Goal: Task Accomplishment & Management: Use online tool/utility

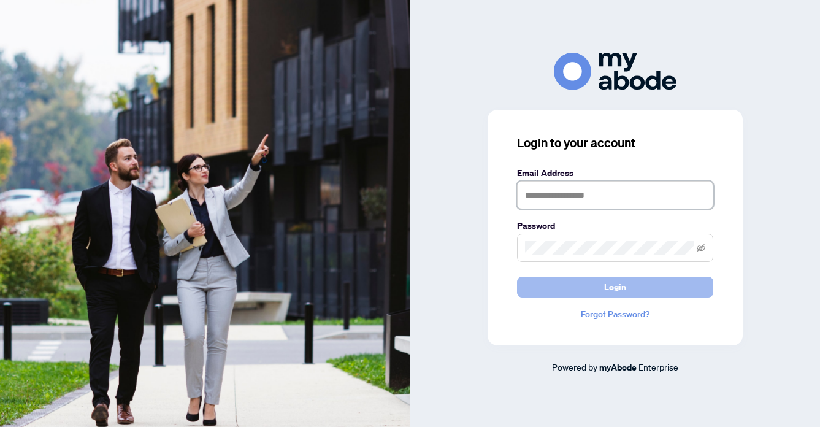
type input "**********"
click at [642, 283] on button "Login" at bounding box center [615, 287] width 196 height 21
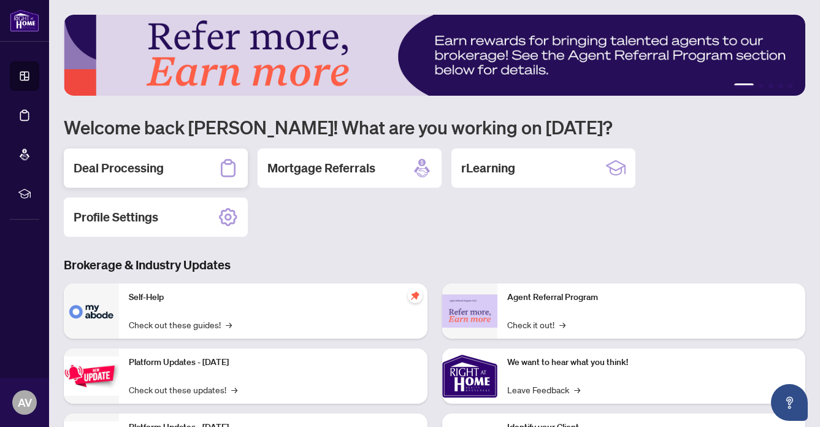
click at [116, 166] on h2 "Deal Processing" at bounding box center [119, 167] width 90 height 17
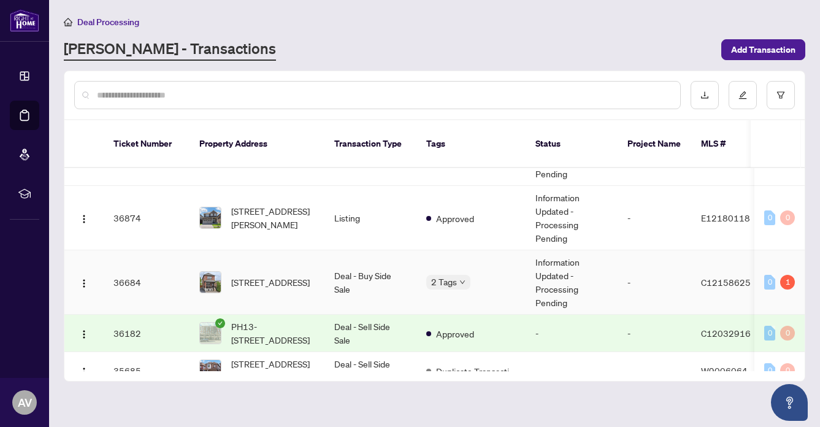
scroll to position [1069, 0]
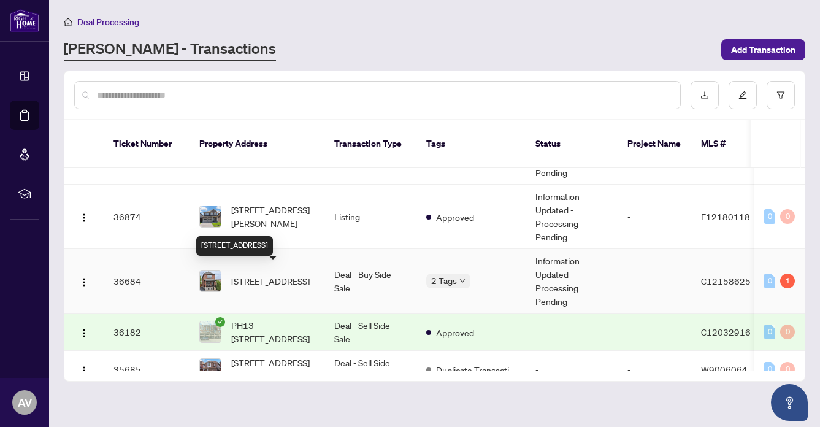
click at [269, 274] on span "153 Holland Park Ave, Toronto, Ontario M6E 1L8, Canada" at bounding box center [270, 280] width 78 height 13
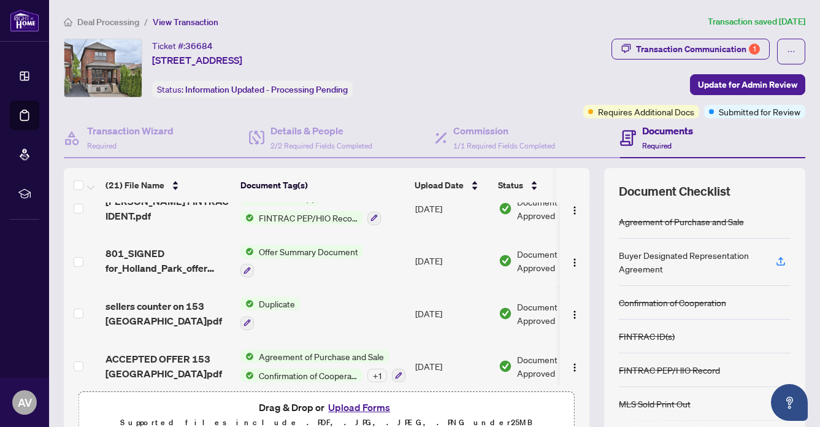
scroll to position [702, 0]
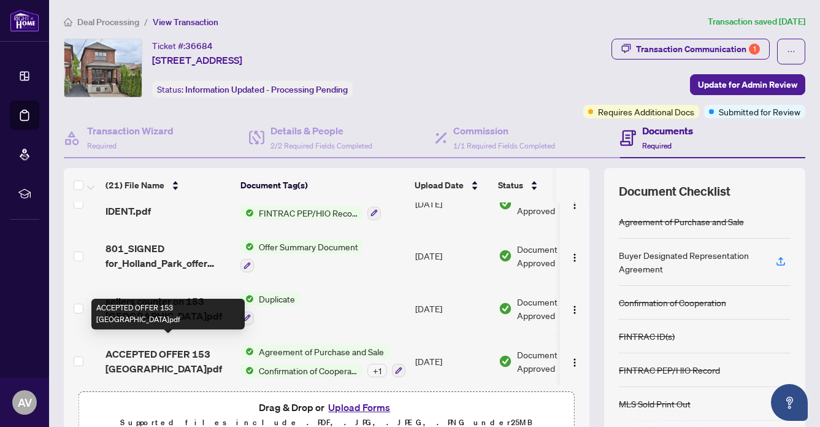
click at [174, 346] on span "ACCEPTED OFFER 153 HOLLAND PARK.pdf" at bounding box center [167, 360] width 125 height 29
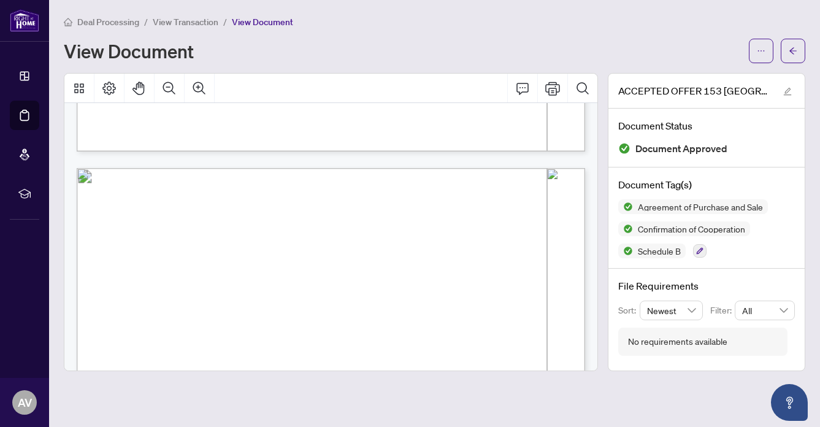
scroll to position [4669, 0]
